Goal: Navigation & Orientation: Understand site structure

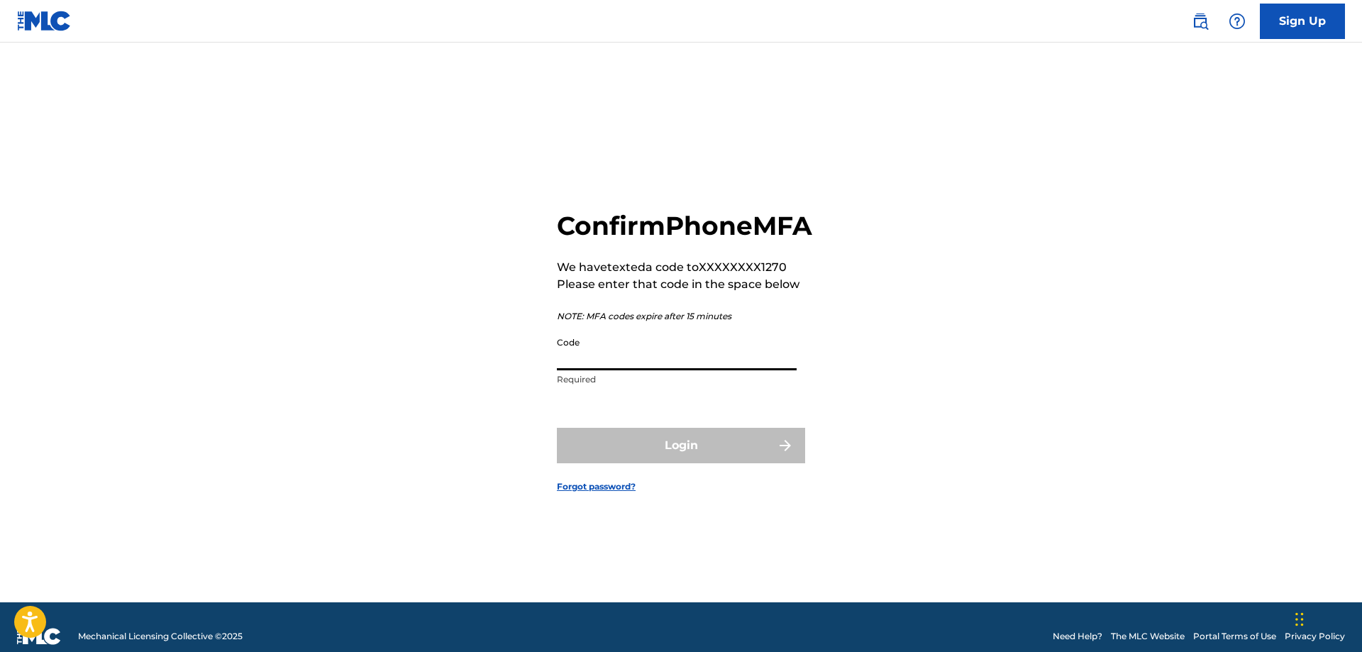
click at [638, 363] on input "Code" at bounding box center [677, 350] width 240 height 40
type input "705071"
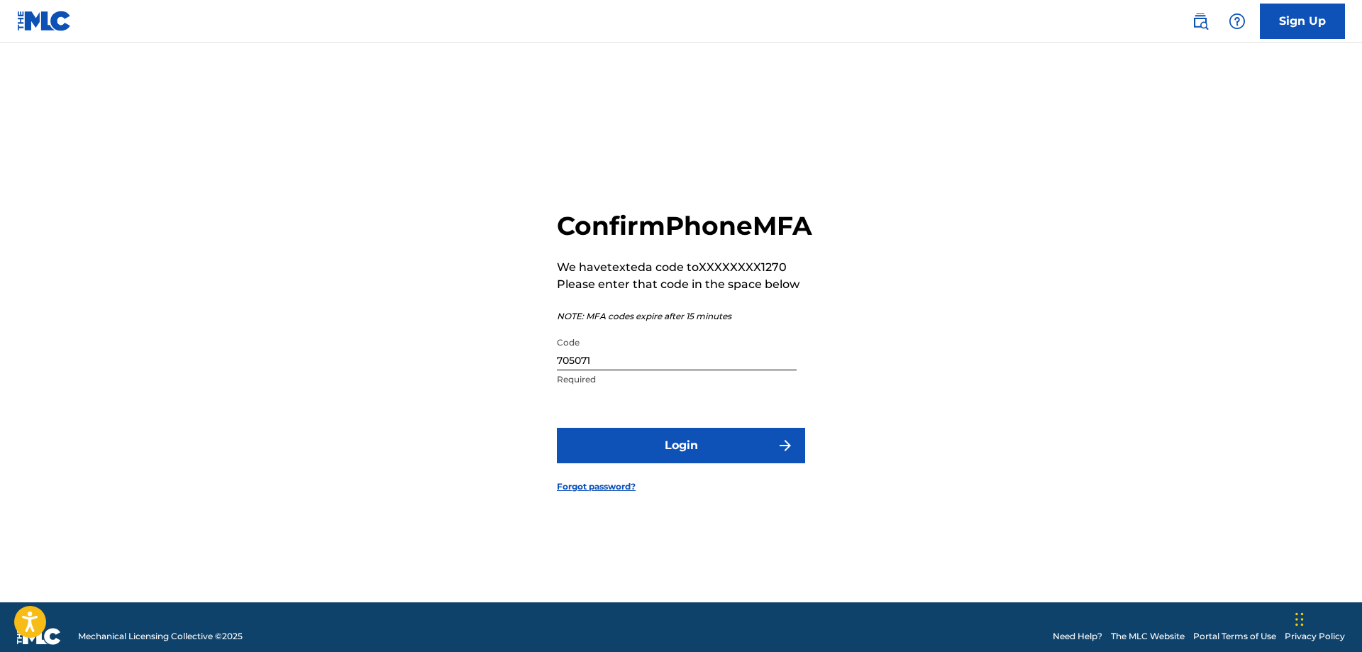
click at [697, 462] on button "Login" at bounding box center [681, 445] width 248 height 35
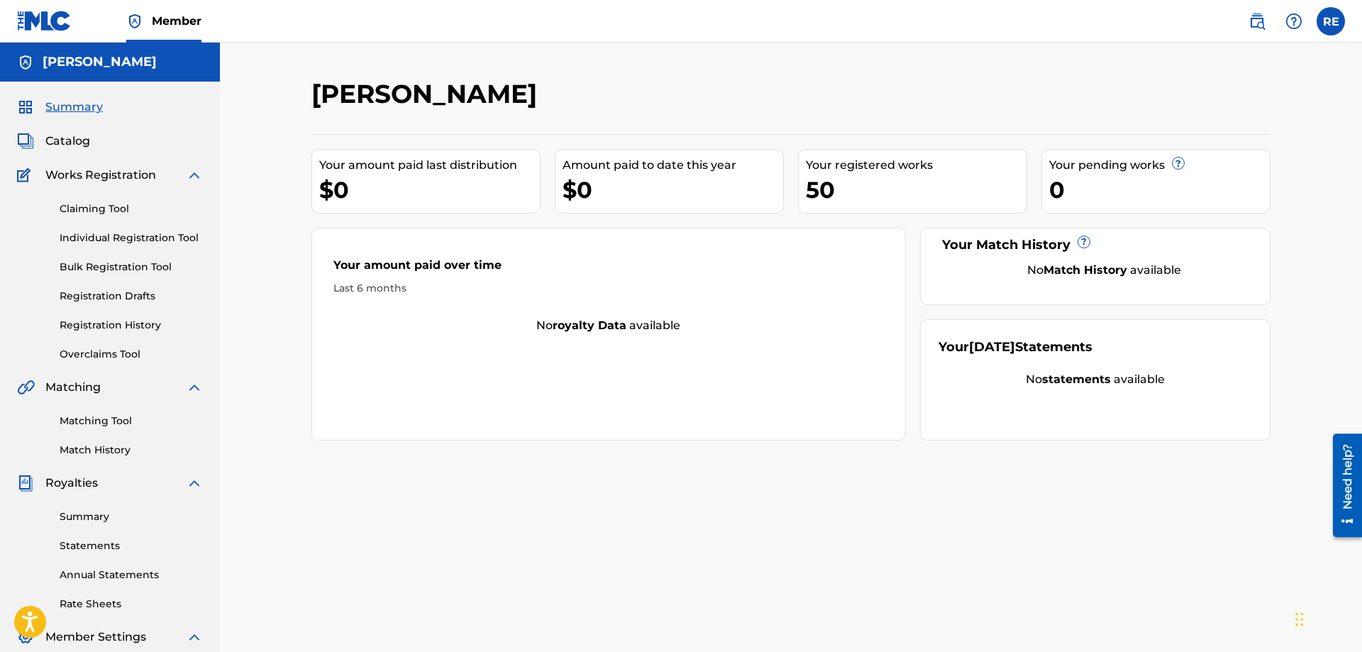
click at [79, 138] on span "Catalog" at bounding box center [67, 141] width 45 height 17
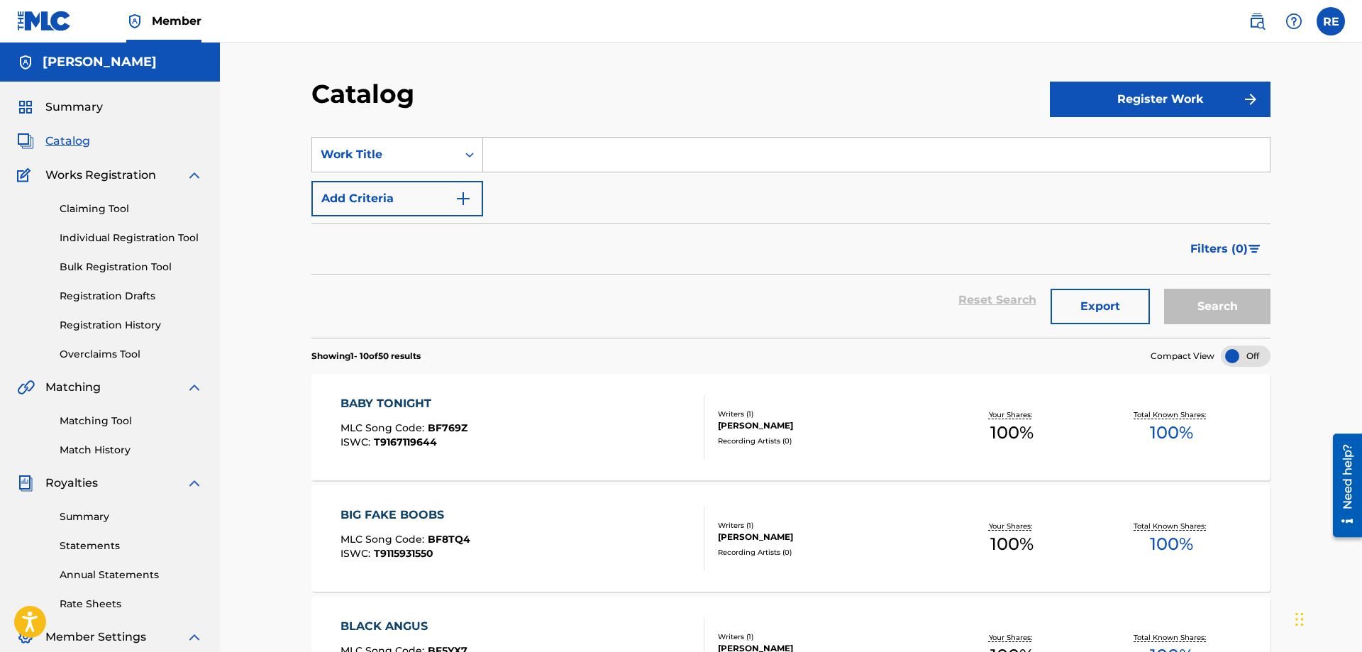
scroll to position [506, 0]
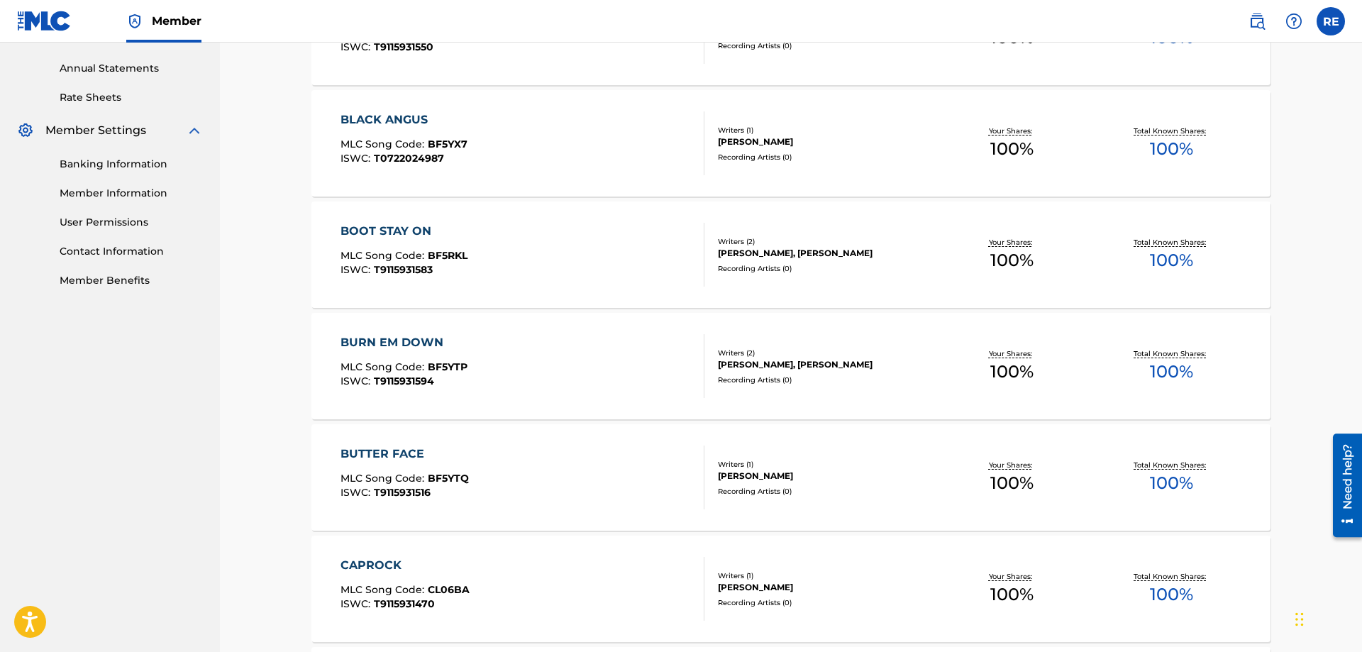
click at [101, 222] on link "User Permissions" at bounding box center [131, 222] width 143 height 15
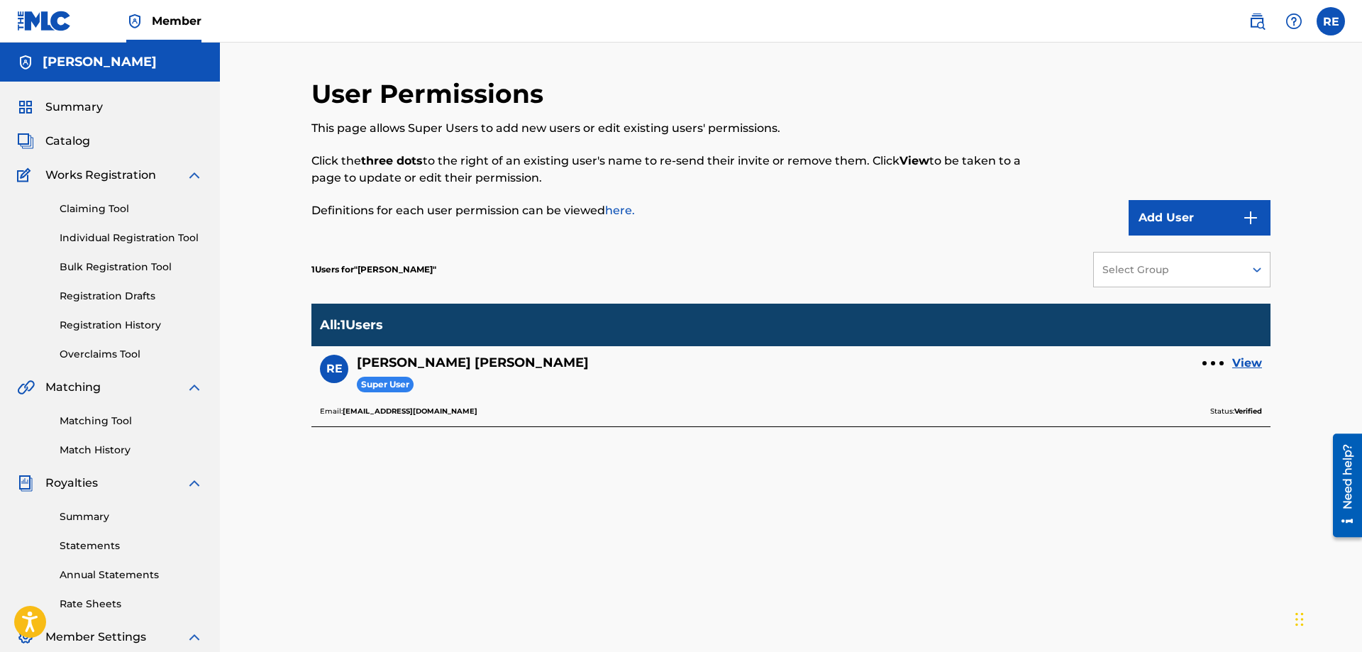
click at [99, 209] on link "Claiming Tool" at bounding box center [131, 208] width 143 height 15
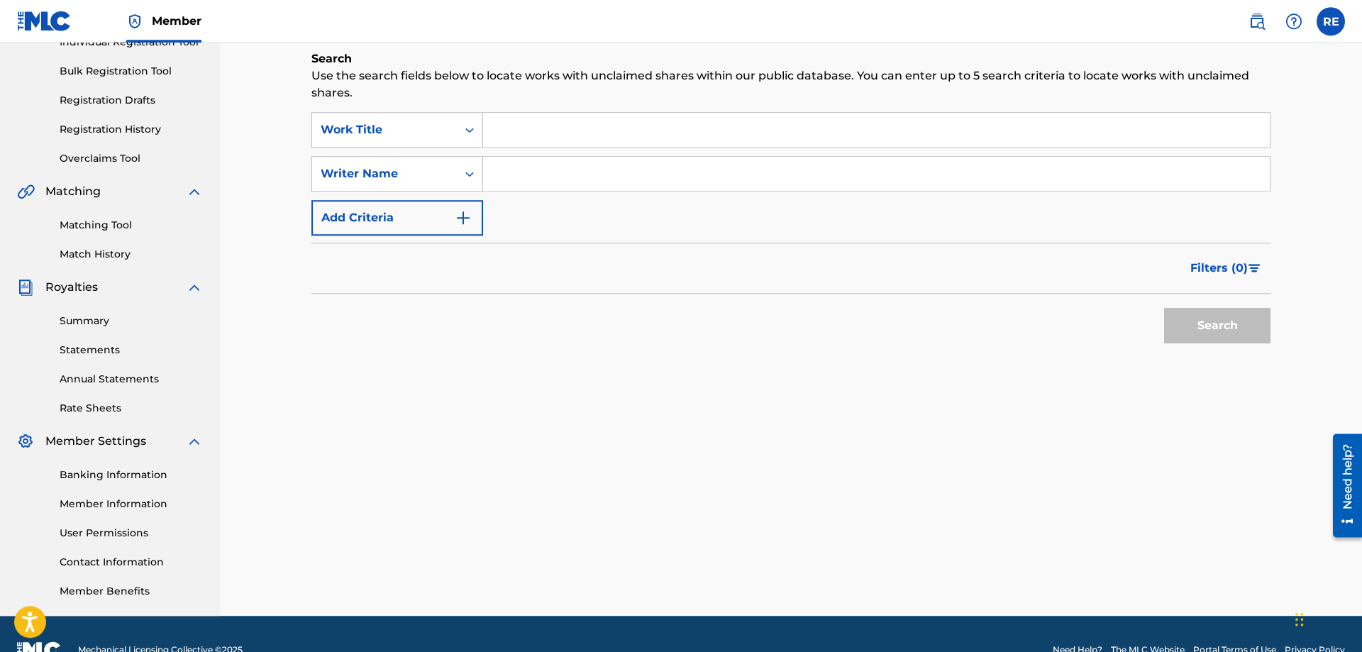
scroll to position [217, 0]
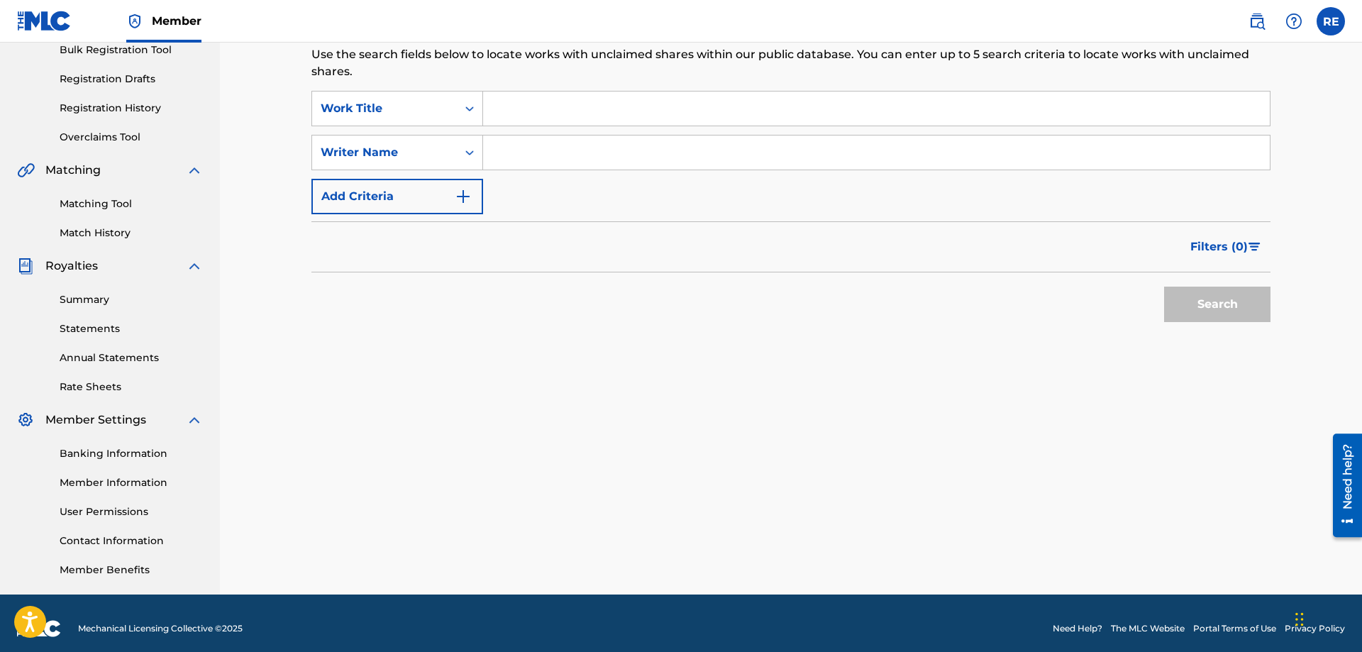
click at [77, 300] on link "Summary" at bounding box center [131, 299] width 143 height 15
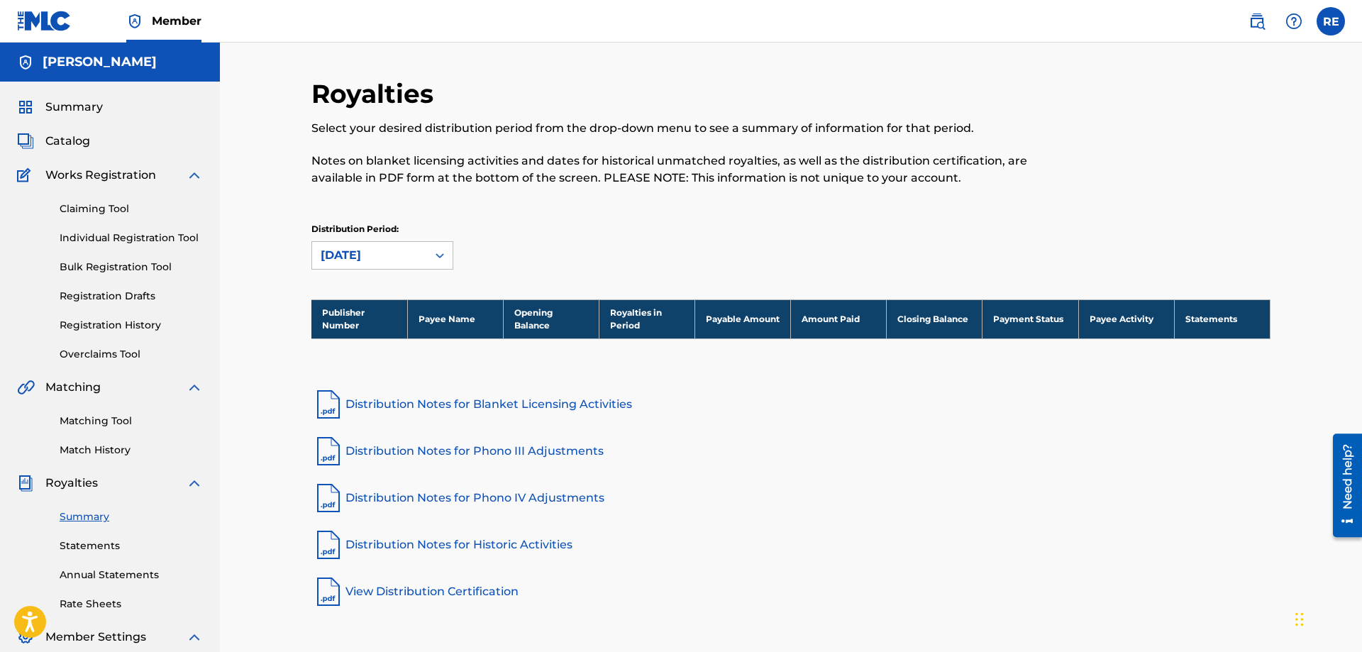
click at [91, 548] on link "Statements" at bounding box center [131, 545] width 143 height 15
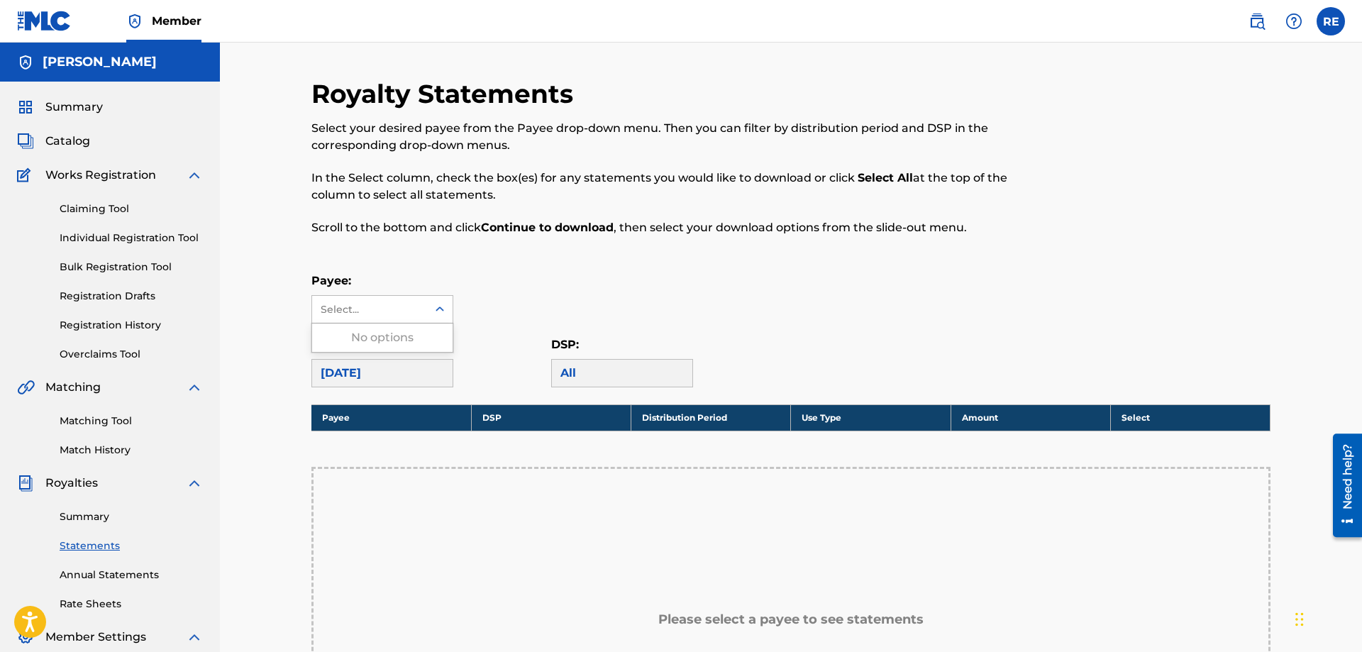
click at [438, 306] on icon at bounding box center [440, 309] width 14 height 14
